Goal: Task Accomplishment & Management: Use online tool/utility

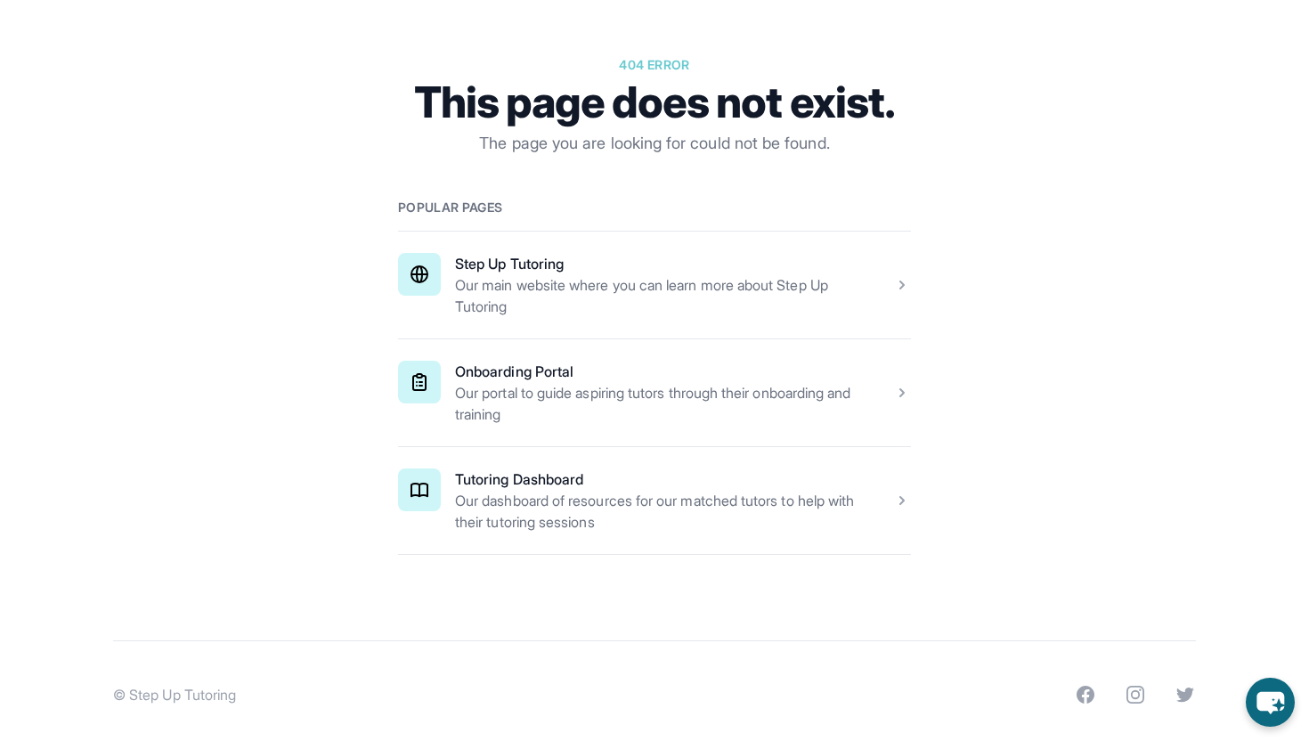
scroll to position [196, 0]
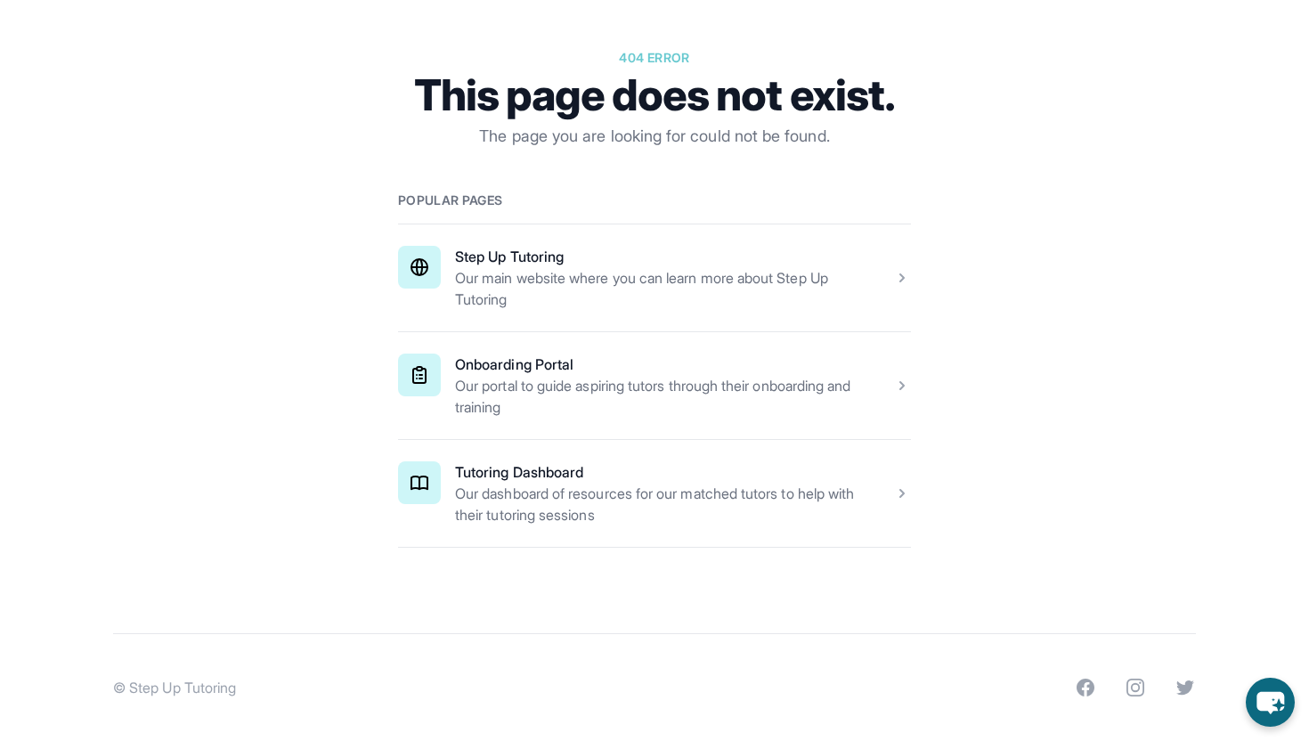
click at [574, 499] on span at bounding box center [654, 493] width 513 height 107
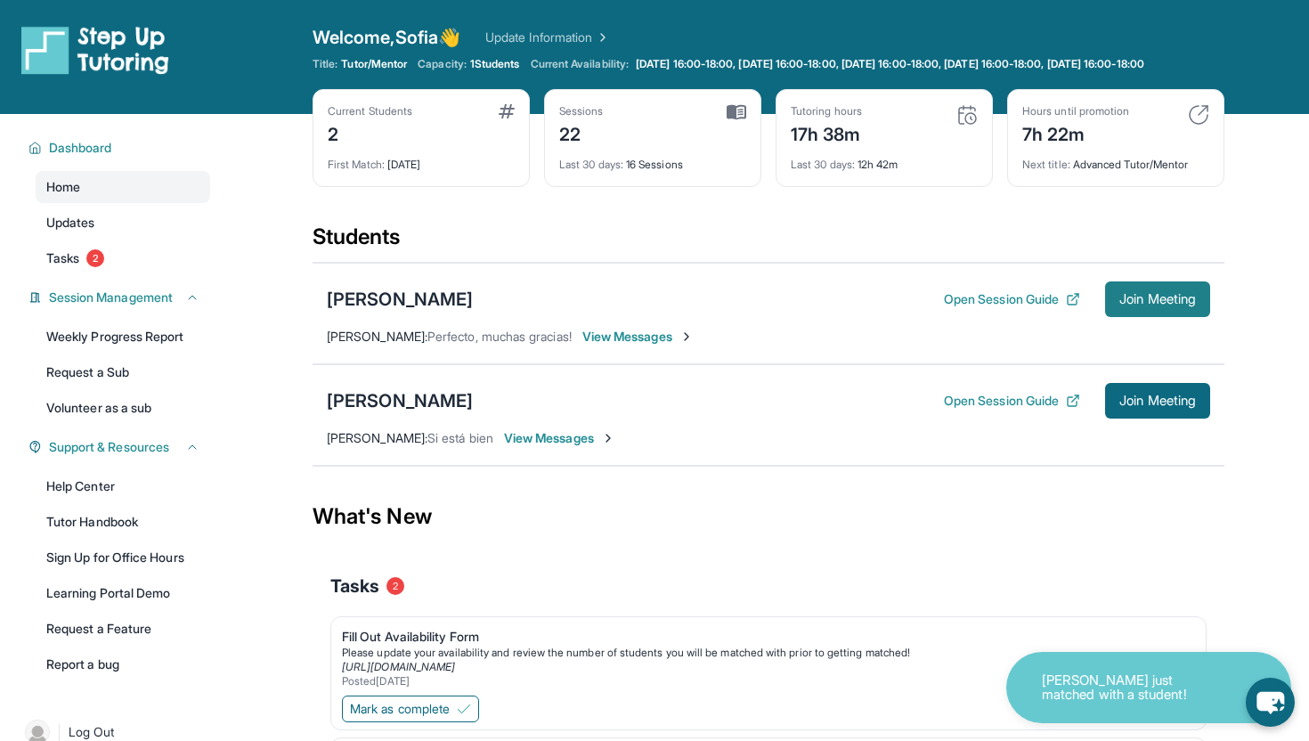
click at [1140, 305] on span "Join Meeting" at bounding box center [1157, 299] width 77 height 11
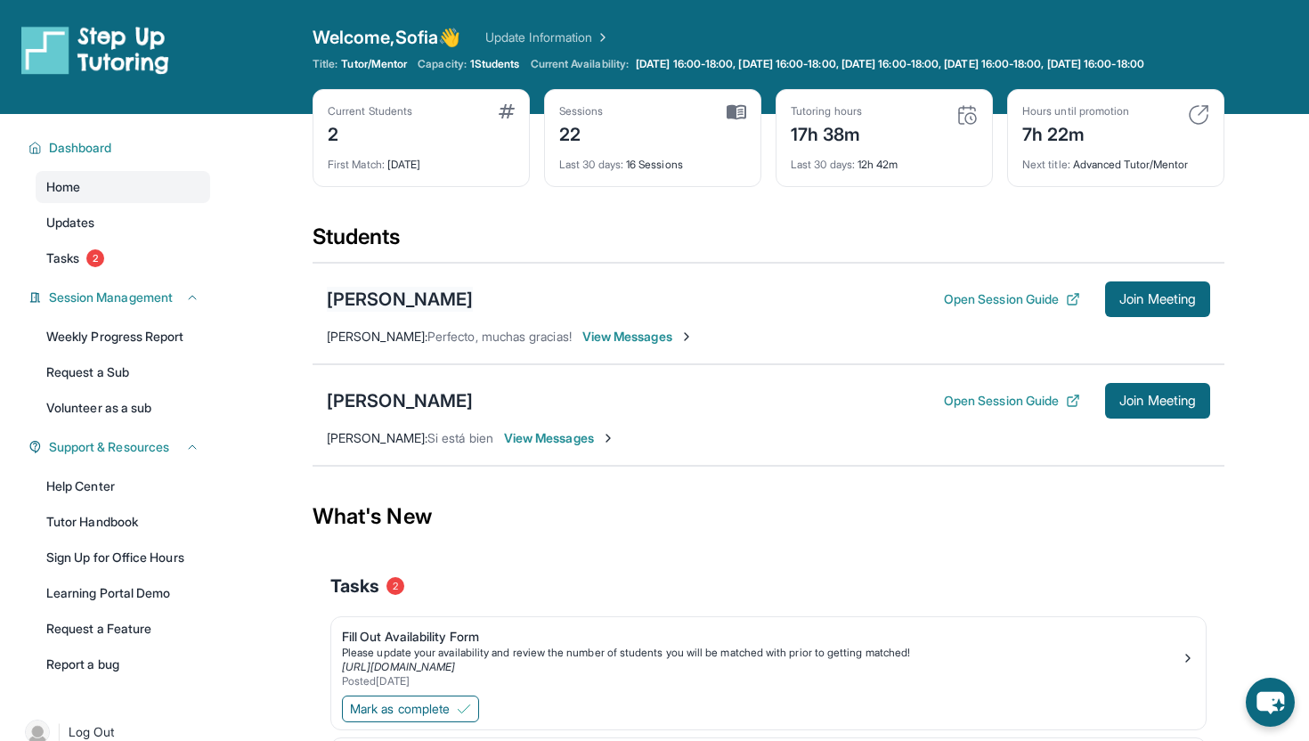
click at [403, 312] on div "Ariana Ramirez" at bounding box center [400, 299] width 146 height 25
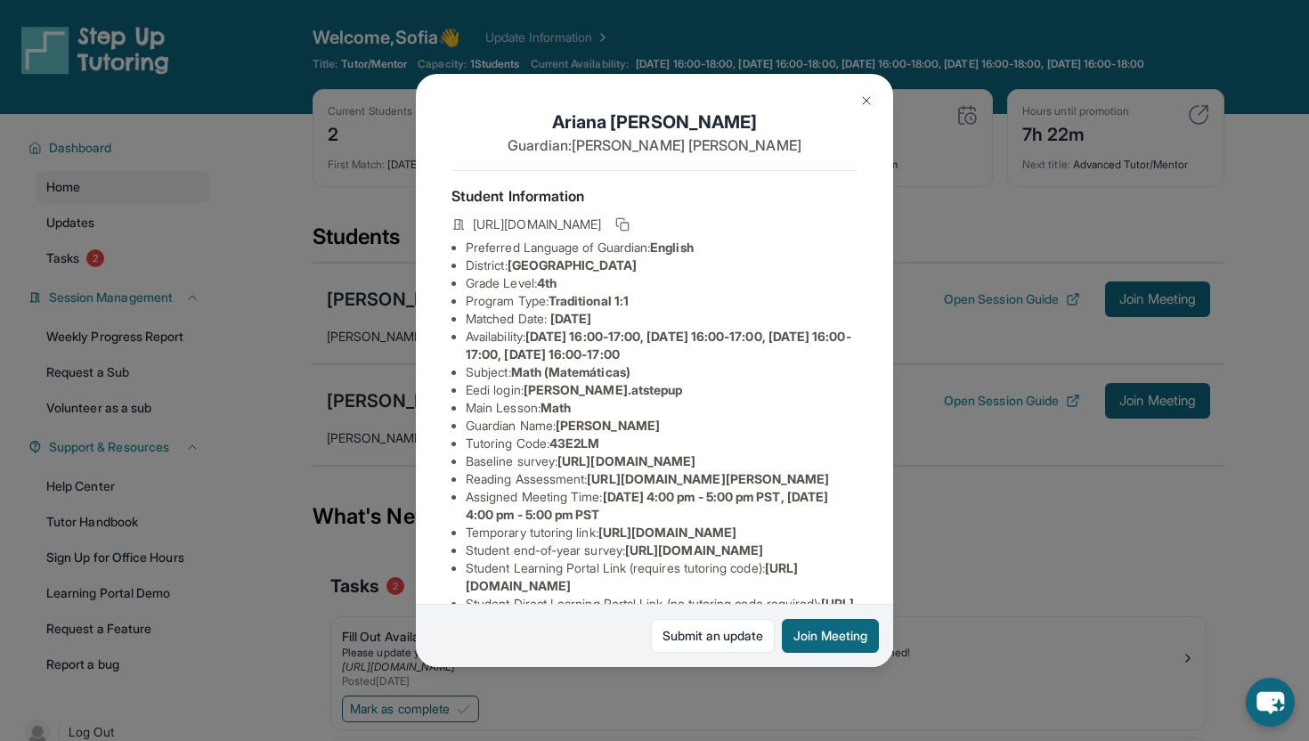
scroll to position [13, 0]
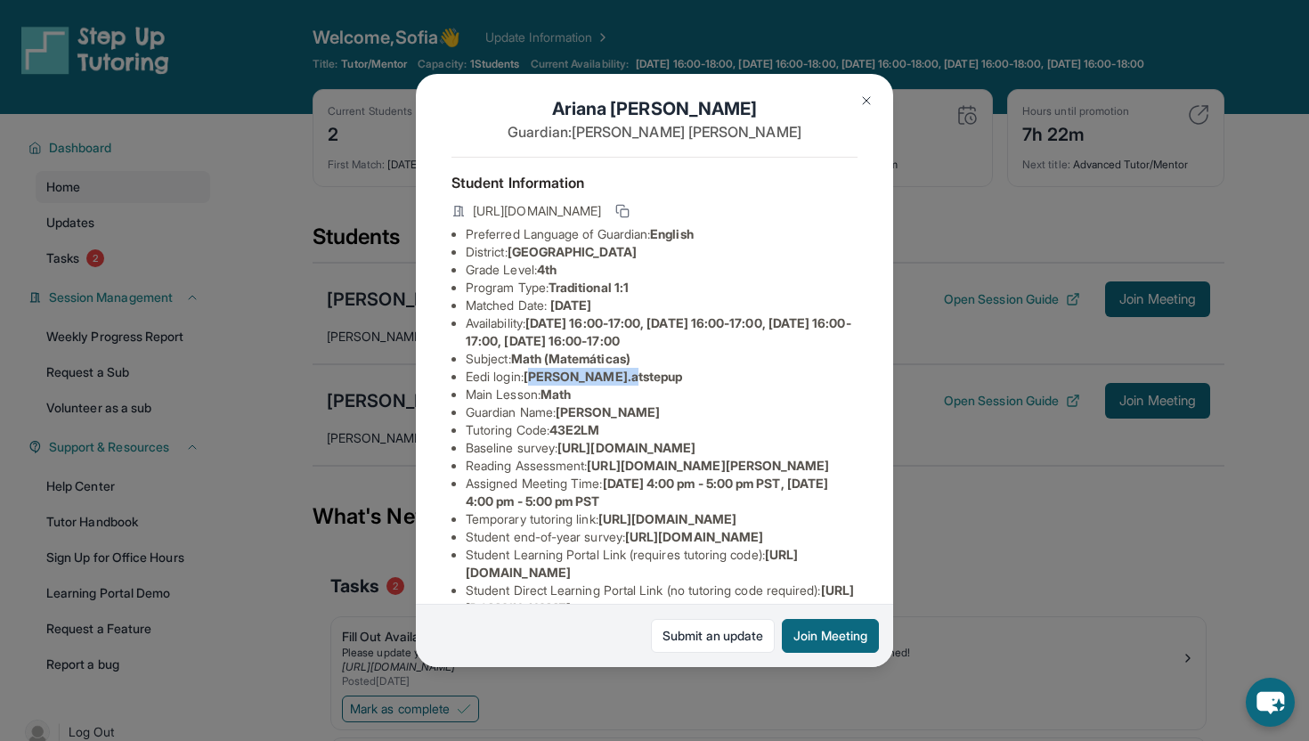
drag, startPoint x: 534, startPoint y: 377, endPoint x: 626, endPoint y: 376, distance: 91.7
click at [626, 376] on span "arianar.atstepup" at bounding box center [603, 376] width 159 height 15
click at [546, 375] on span "arianar.atstepup" at bounding box center [603, 376] width 159 height 15
drag, startPoint x: 533, startPoint y: 375, endPoint x: 676, endPoint y: 375, distance: 142.5
click at [676, 375] on li "Eedi login : arianar.atstepup" at bounding box center [662, 377] width 392 height 18
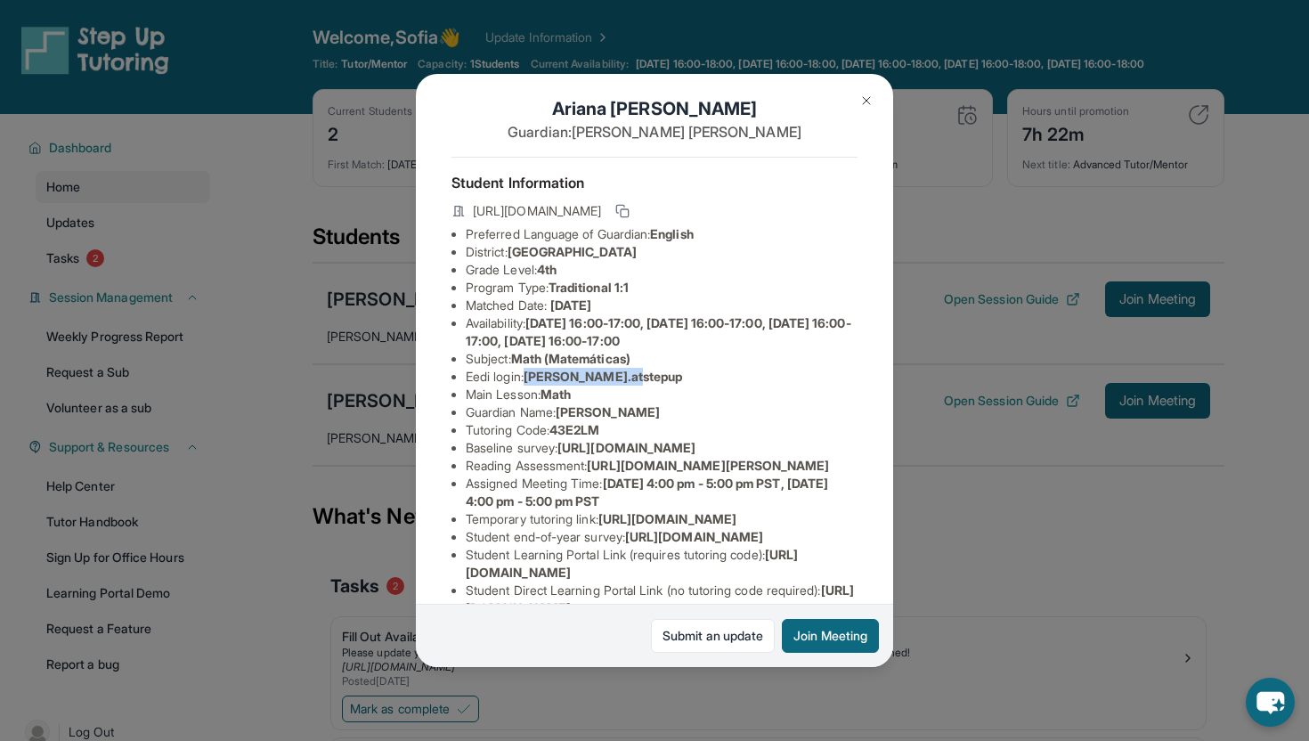
copy span "arianar.atstepup"
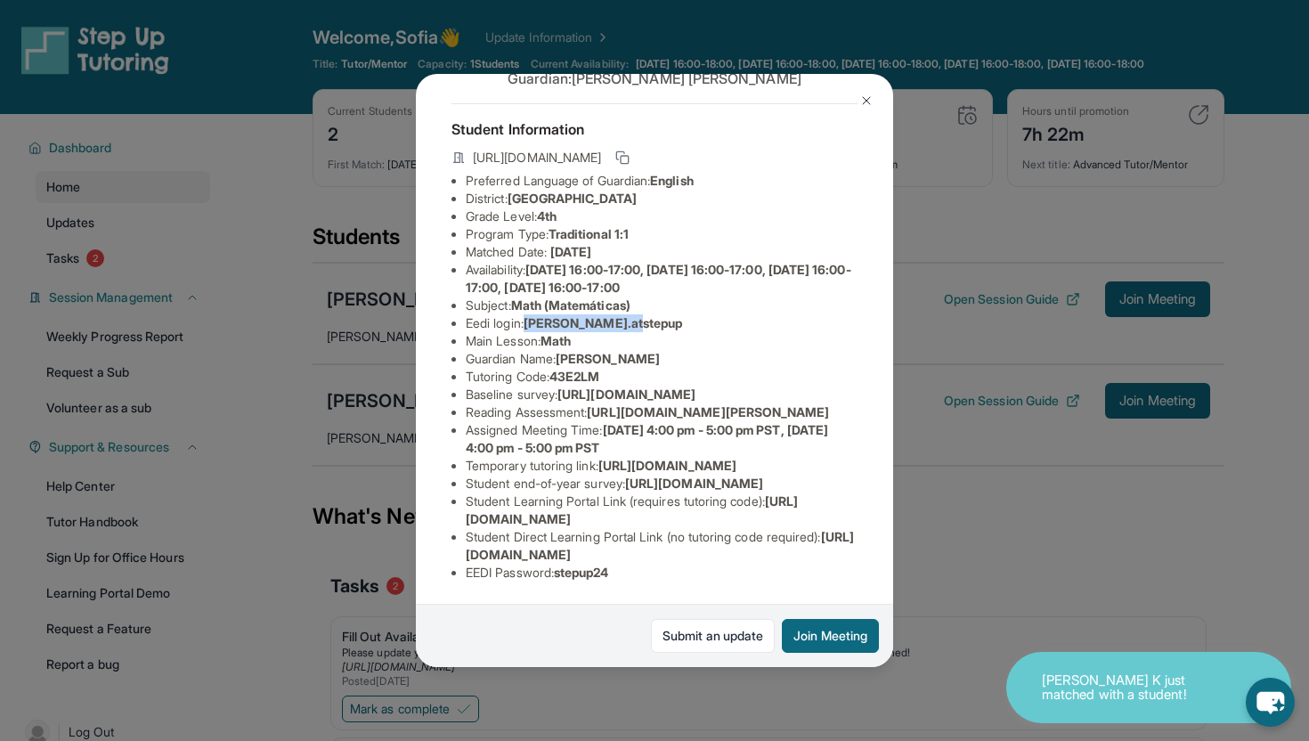
scroll to position [245, 0]
drag, startPoint x: 563, startPoint y: 574, endPoint x: 637, endPoint y: 574, distance: 73.9
click at [637, 574] on li "EEDI Password : stepup24" at bounding box center [662, 573] width 392 height 18
copy span "stepup24"
